Goal: Task Accomplishment & Management: Use online tool/utility

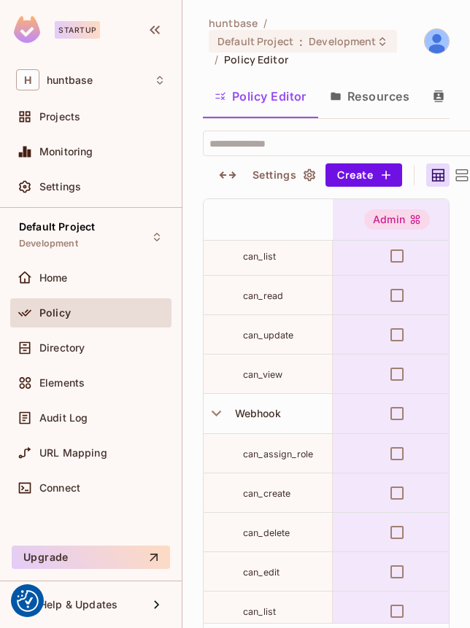
scroll to position [489, 0]
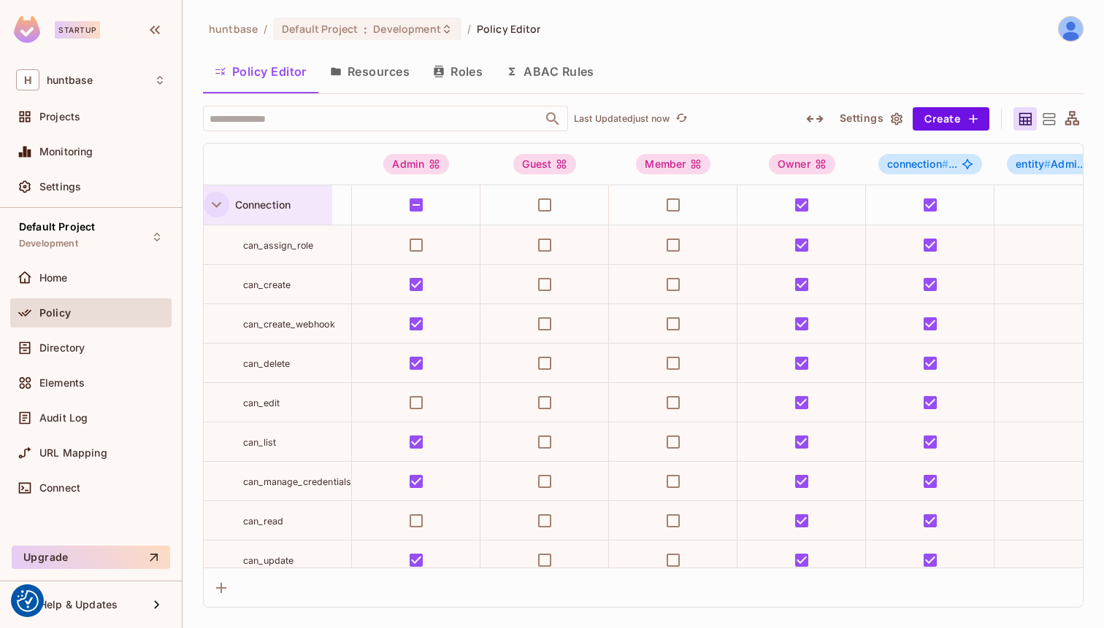
click at [214, 207] on icon "button" at bounding box center [217, 205] width 20 height 20
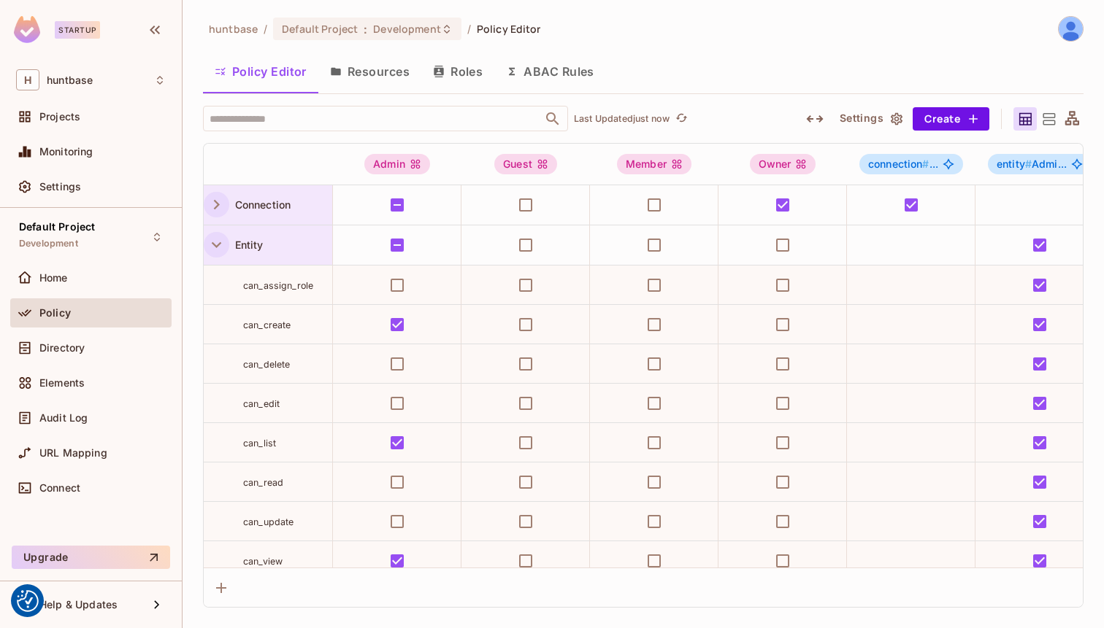
click at [207, 243] on icon "button" at bounding box center [217, 245] width 20 height 20
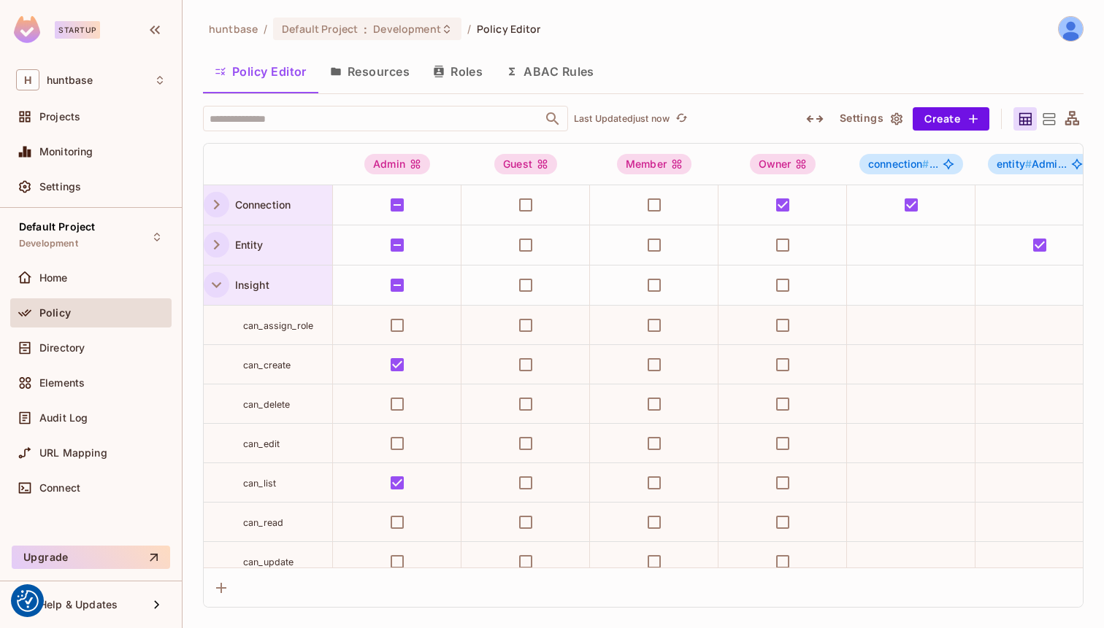
click at [213, 275] on icon "button" at bounding box center [217, 285] width 20 height 20
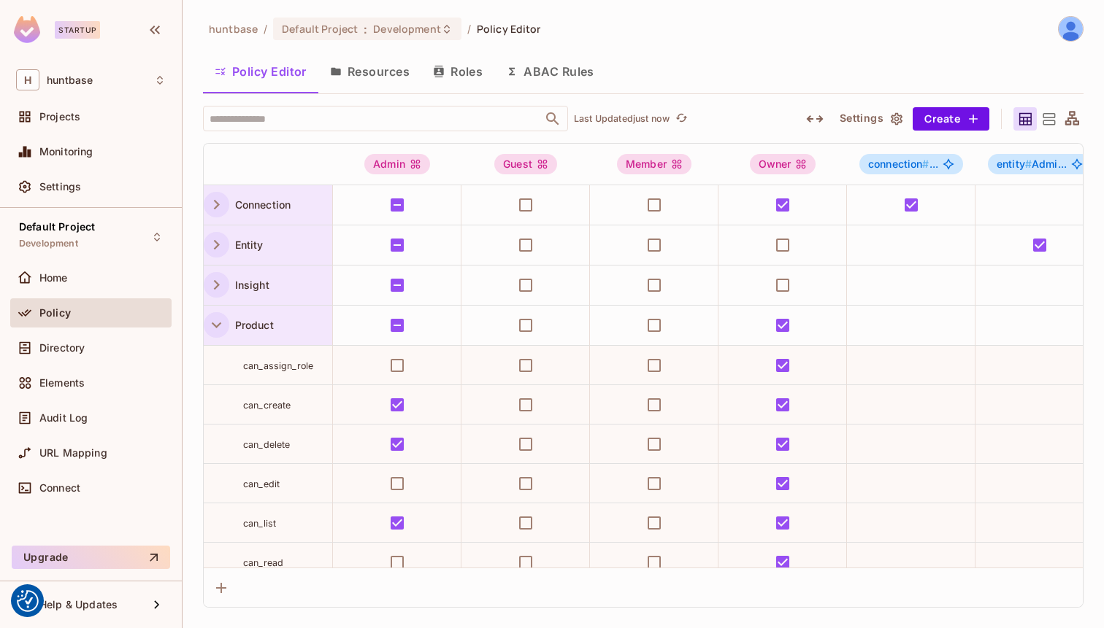
click at [220, 325] on icon "button" at bounding box center [217, 325] width 20 height 20
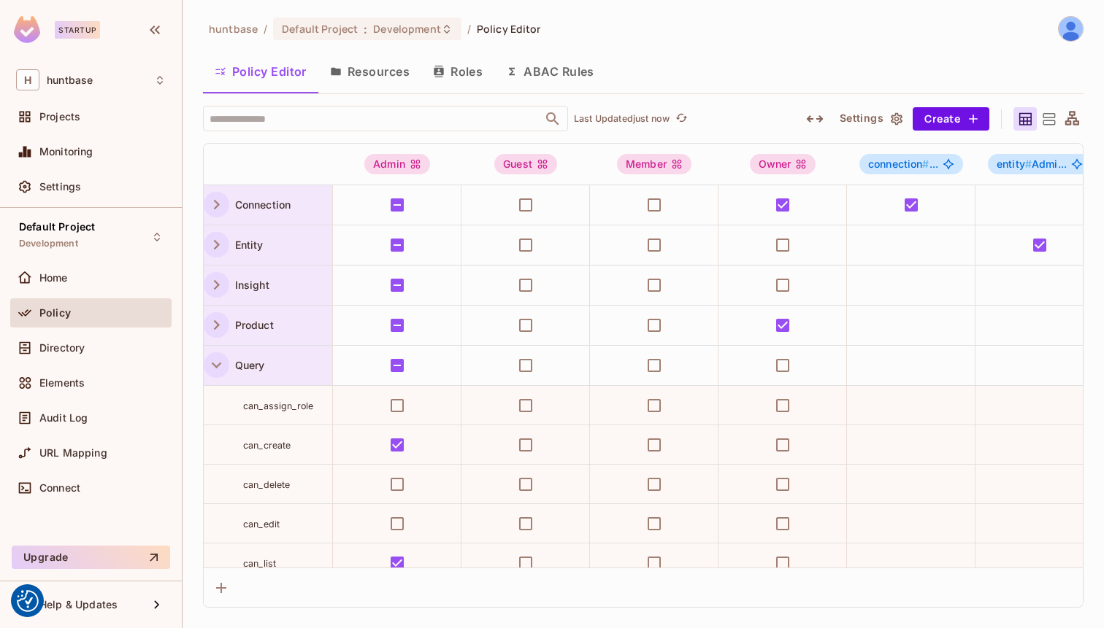
click at [217, 374] on icon "button" at bounding box center [217, 365] width 20 height 20
click at [217, 400] on icon "button" at bounding box center [217, 406] width 20 height 20
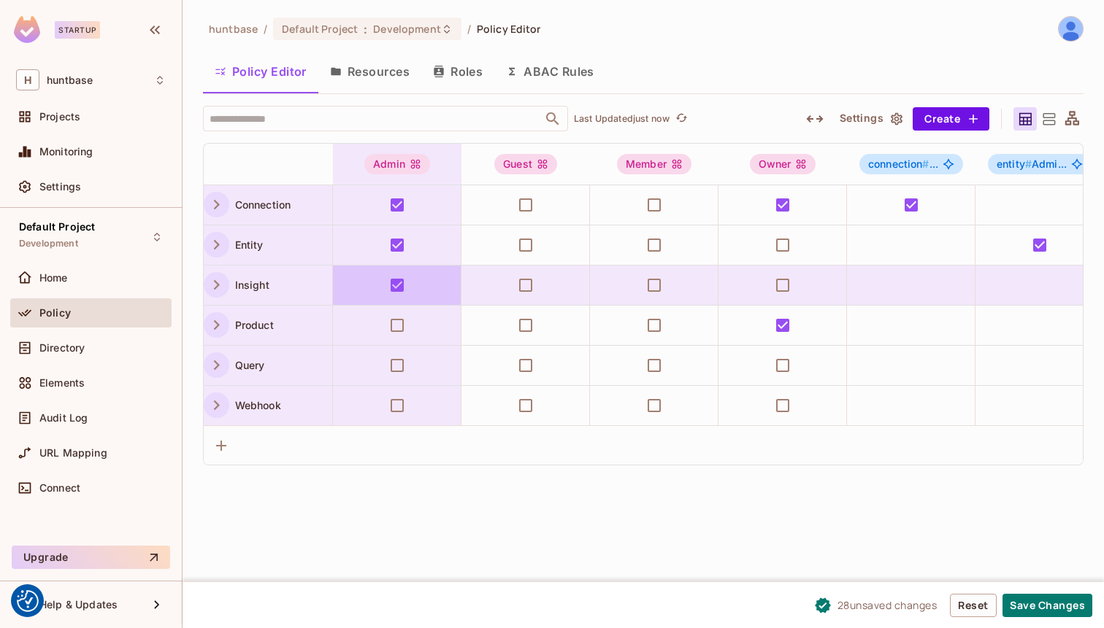
click at [396, 268] on td at bounding box center [397, 286] width 128 height 40
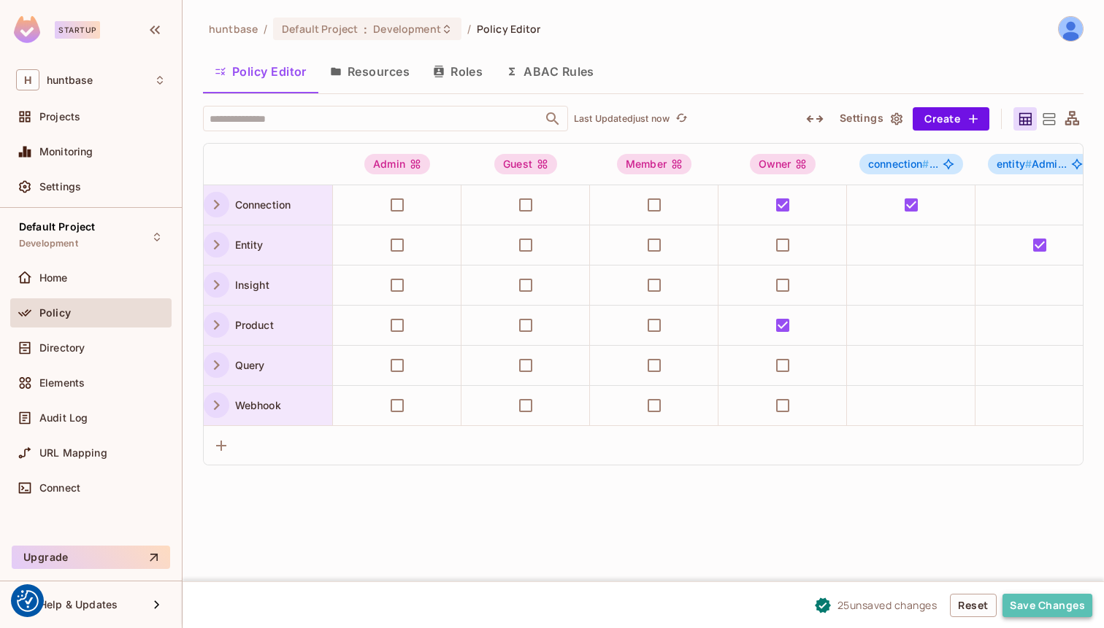
click at [469, 606] on button "Save Changes" at bounding box center [1047, 605] width 90 height 23
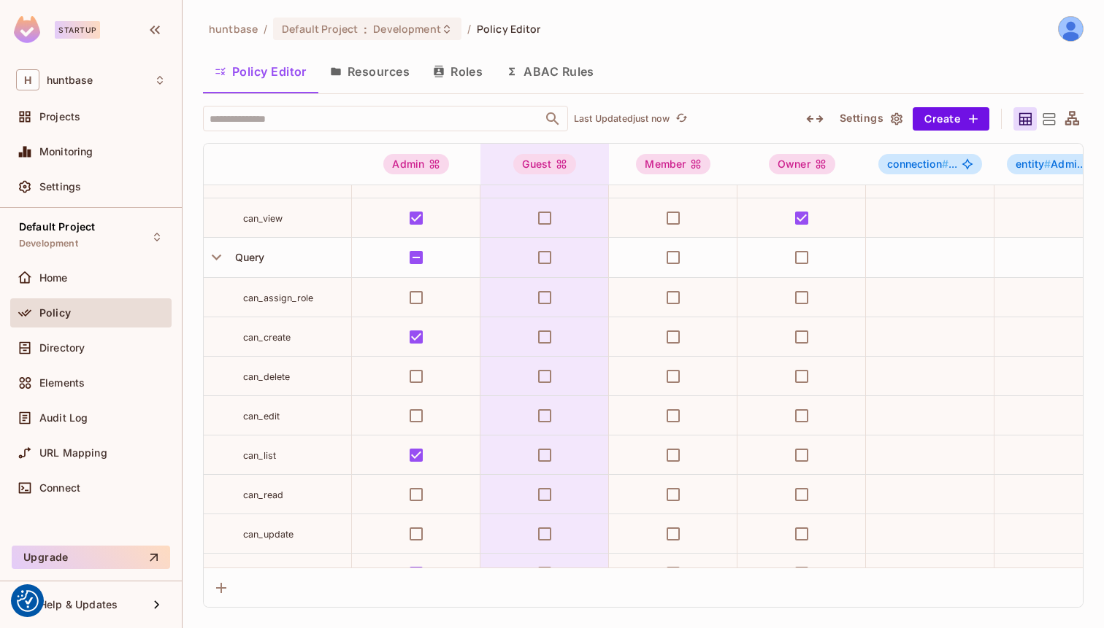
scroll to position [1868, 0]
